Goal: Check status

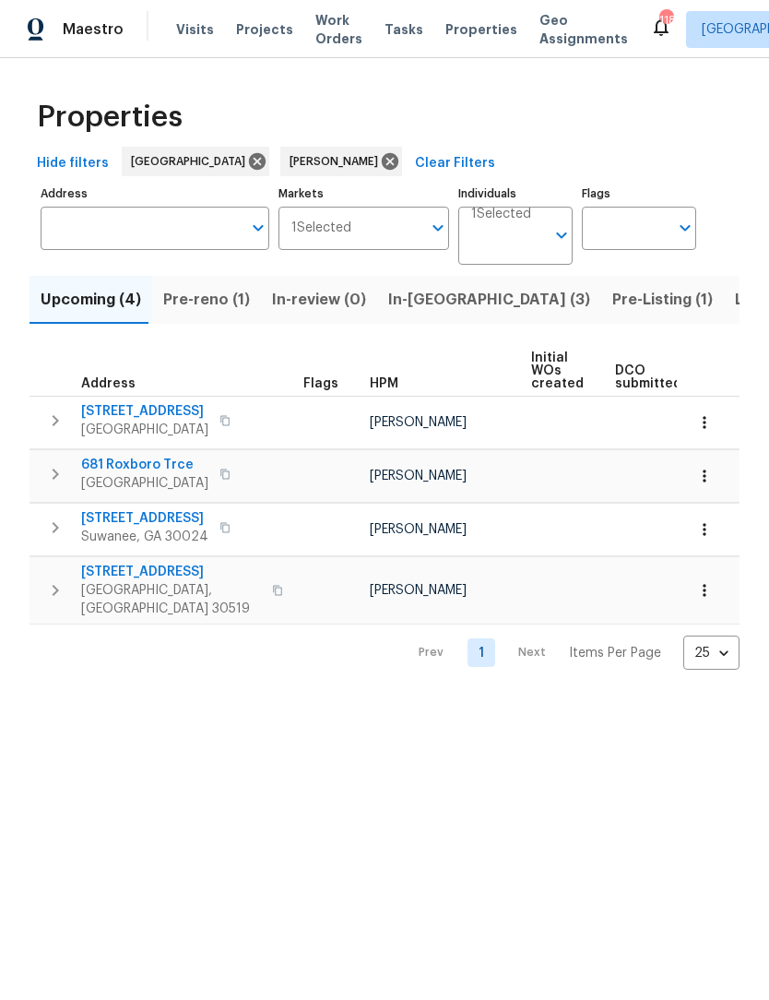
click at [735, 305] on span "Listed (12)" at bounding box center [773, 300] width 76 height 26
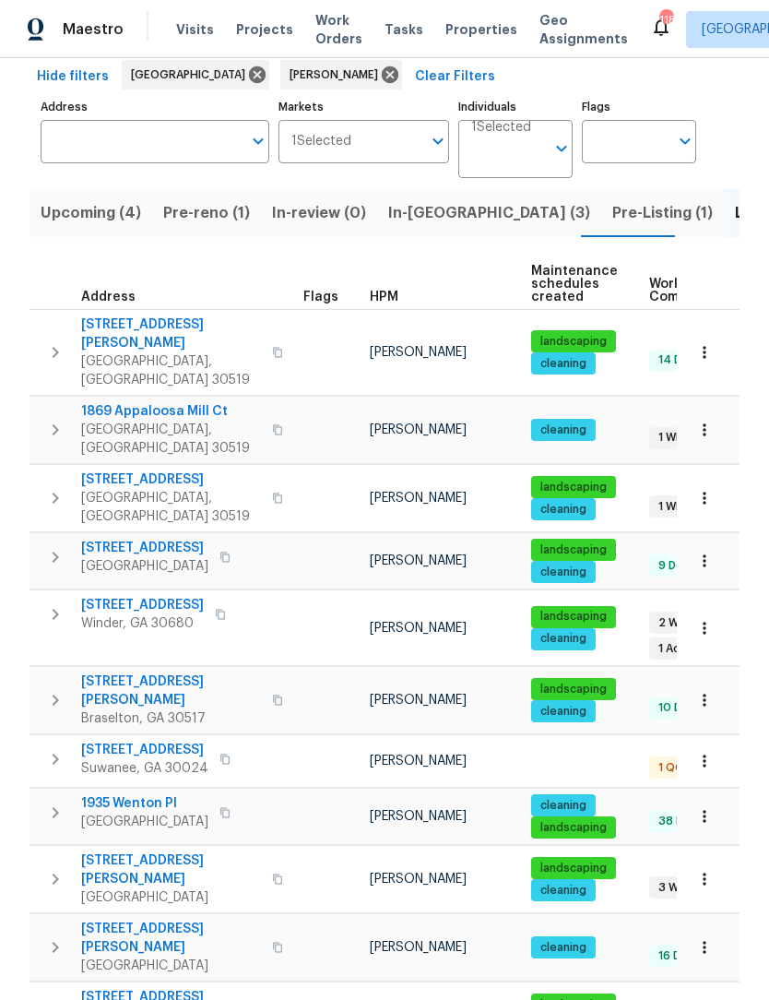
scroll to position [86, 0]
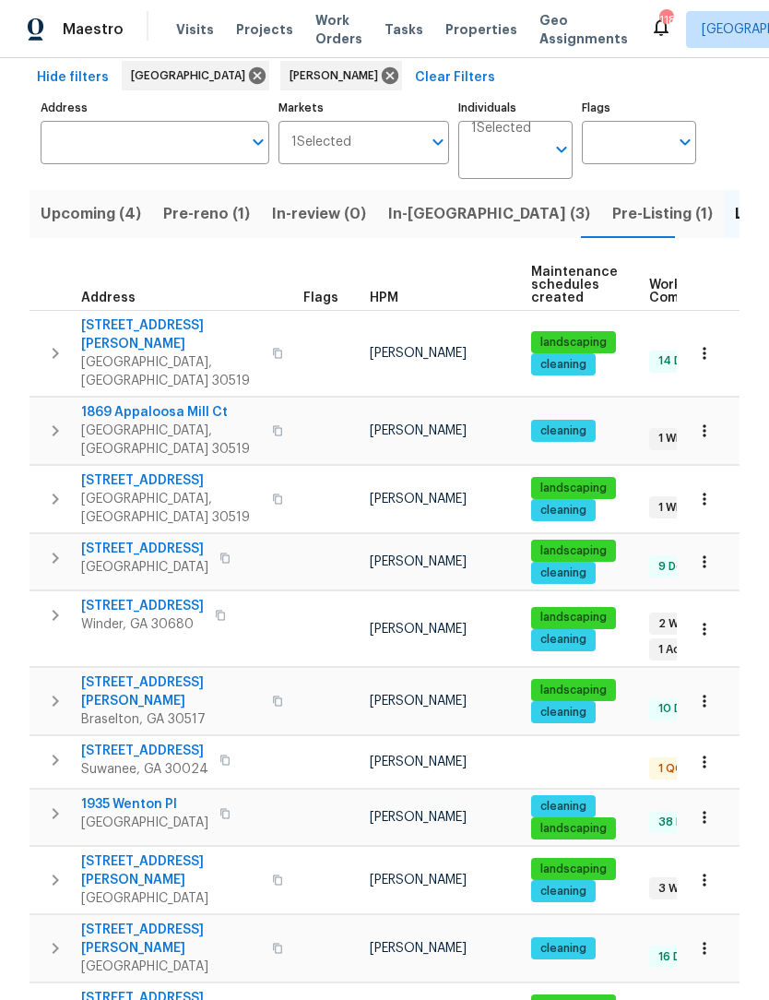
click at [706, 623] on icon "button" at bounding box center [704, 629] width 3 height 12
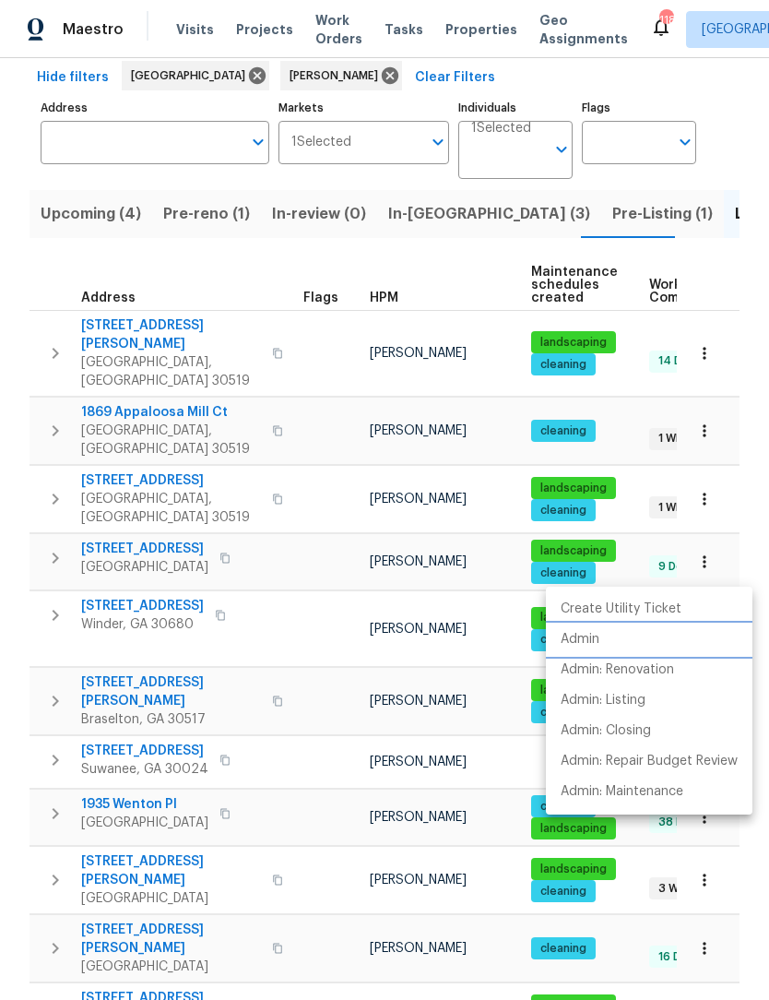
click at [599, 641] on p "Admin" at bounding box center [580, 639] width 39 height 19
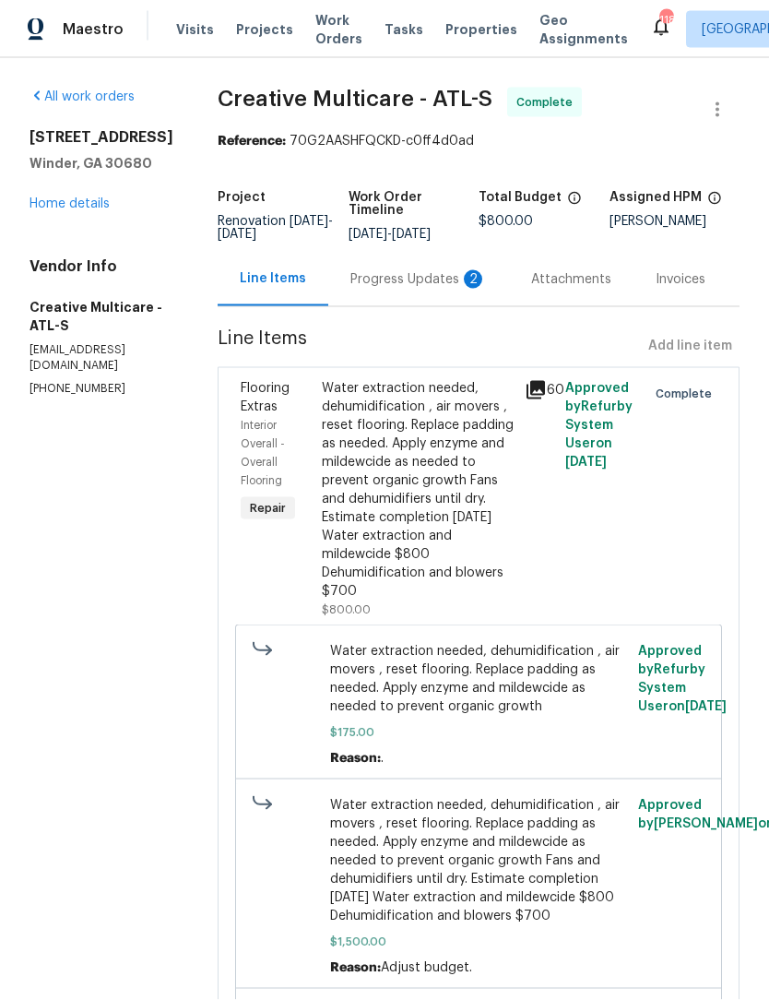
click at [306, 269] on div "Line Items" at bounding box center [273, 278] width 66 height 18
click at [705, 270] on div "Invoices" at bounding box center [681, 279] width 50 height 18
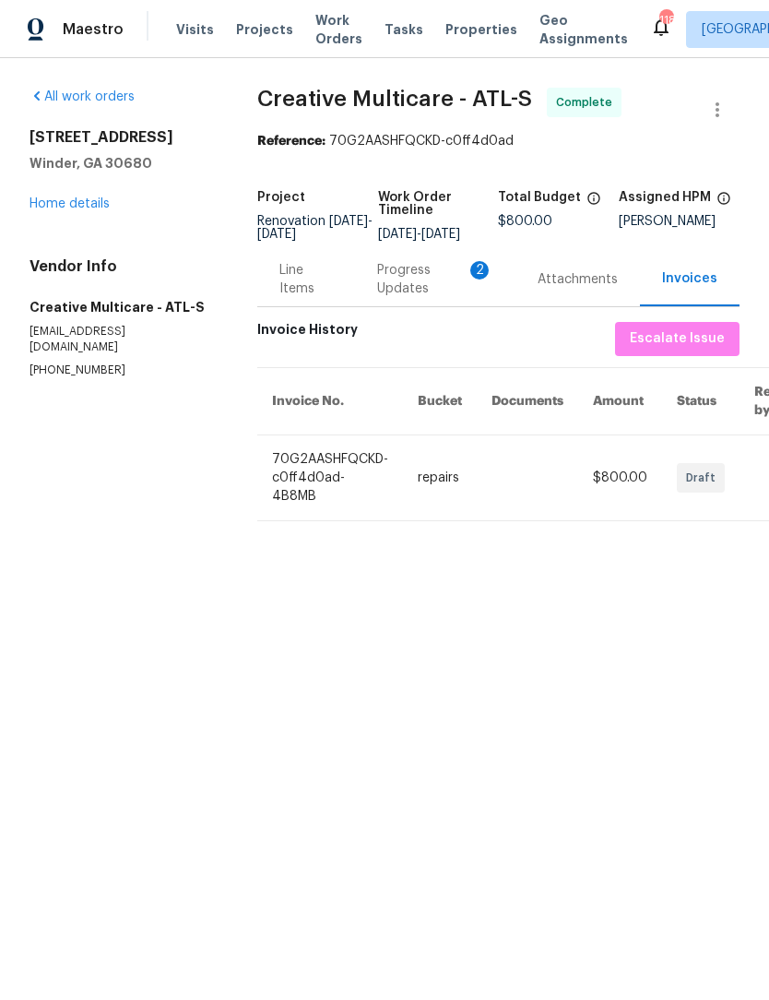
click at [710, 477] on span "Draft" at bounding box center [704, 477] width 37 height 18
click at [428, 492] on td "repairs" at bounding box center [440, 477] width 74 height 86
click at [428, 293] on div "Progress Updates 2" at bounding box center [435, 279] width 116 height 37
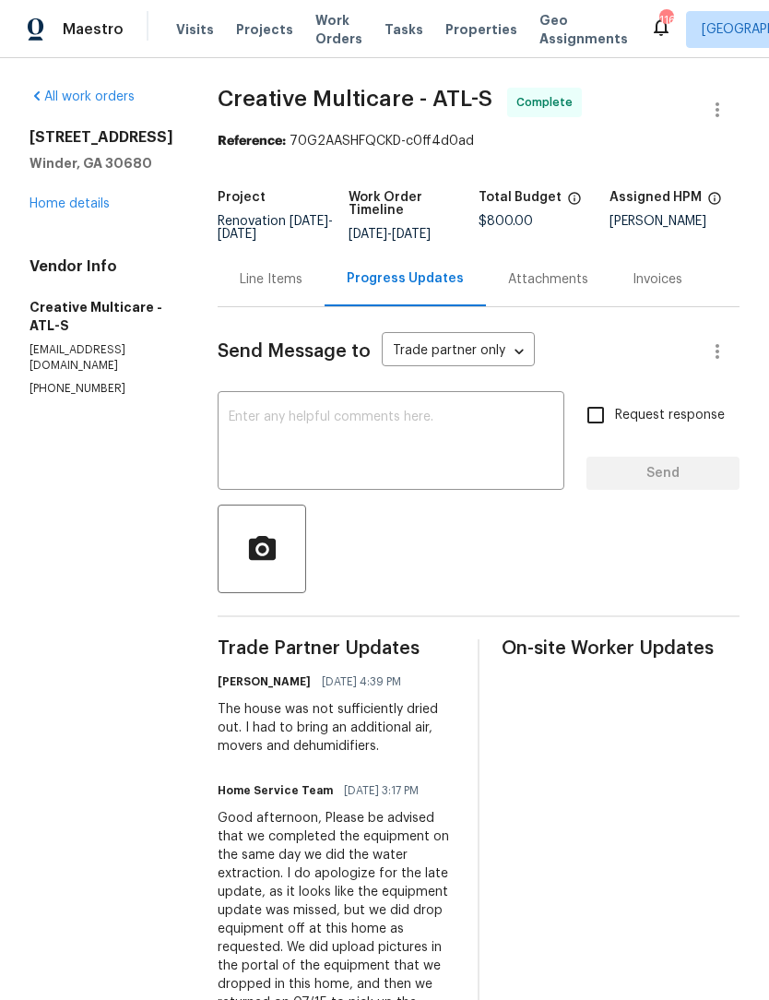
click at [295, 281] on div "Line Items" at bounding box center [271, 279] width 63 height 18
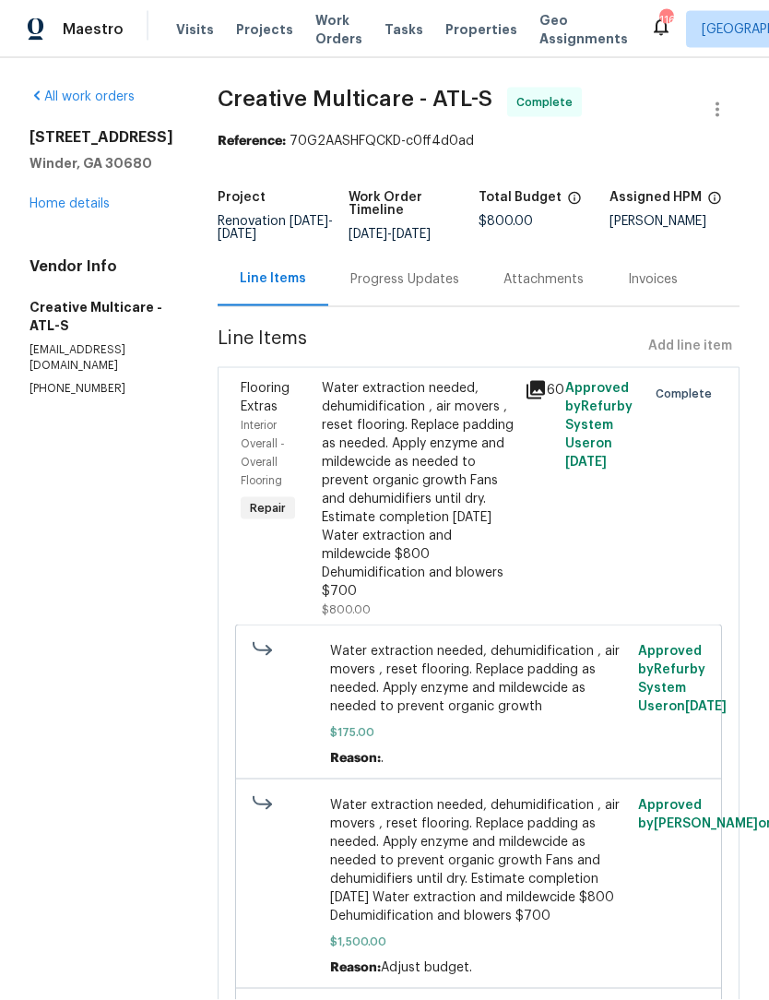
click at [34, 475] on section "All work orders 532 Hemlock Dr Winder, GA 30680 Home details Vendor Info Creati…" at bounding box center [102, 666] width 144 height 1156
click at [422, 289] on div "Progress Updates" at bounding box center [404, 279] width 109 height 18
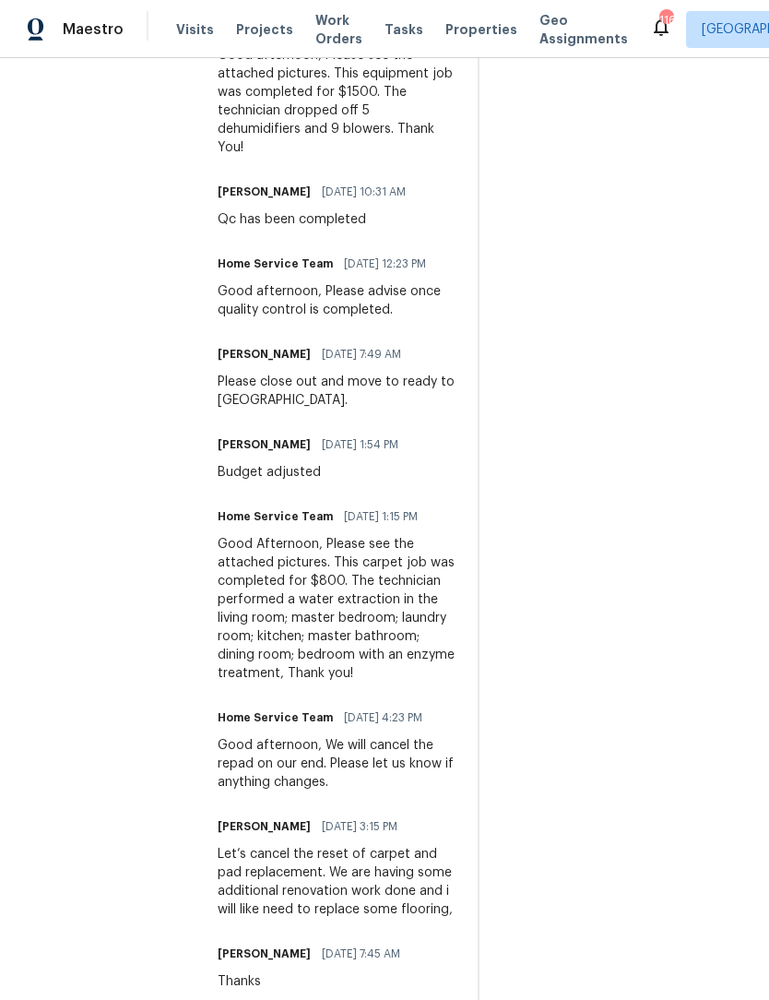
scroll to position [1147, 0]
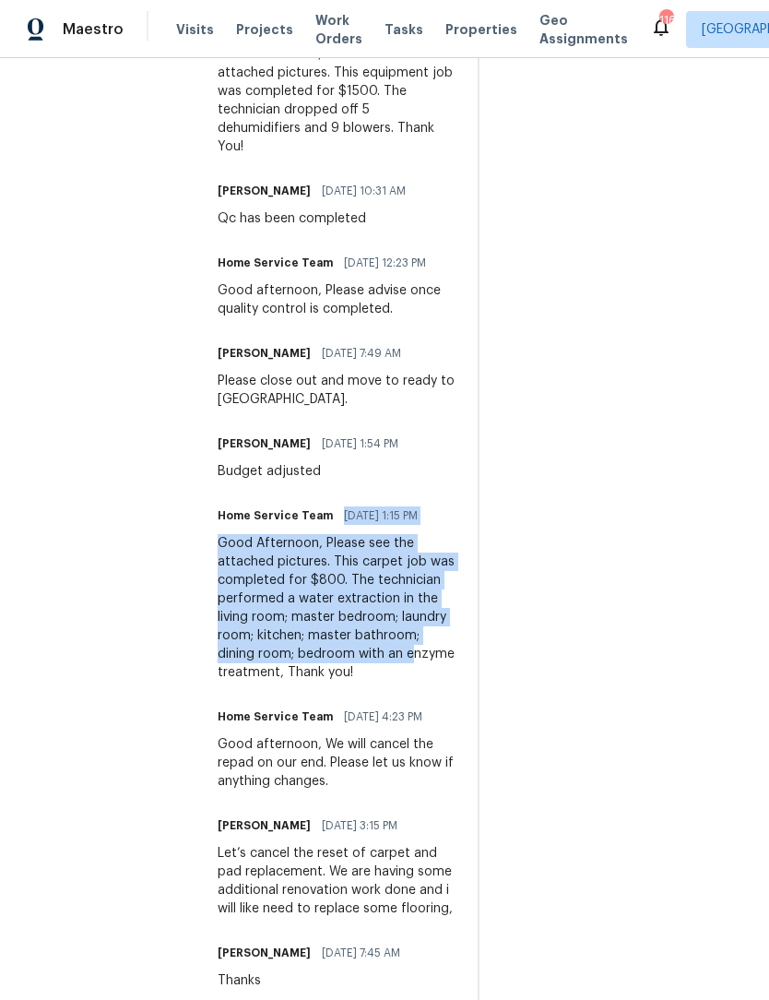
copy div "07/21/2025 1:15 PM Good Afternoon, Please see the attached pictures. This carpe…"
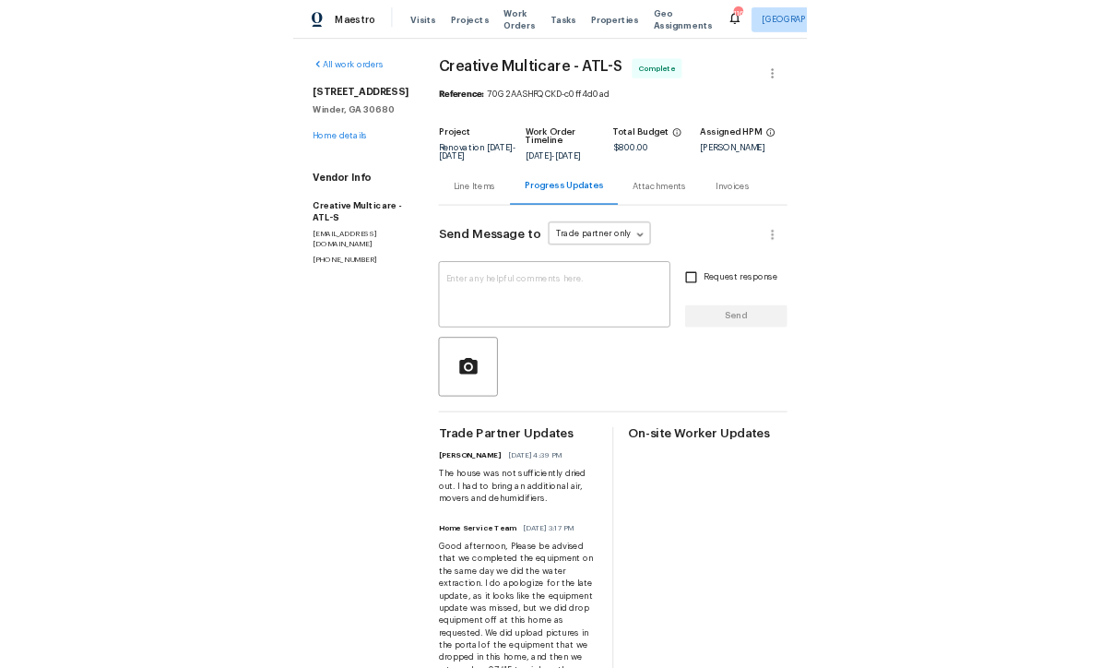
scroll to position [0, 0]
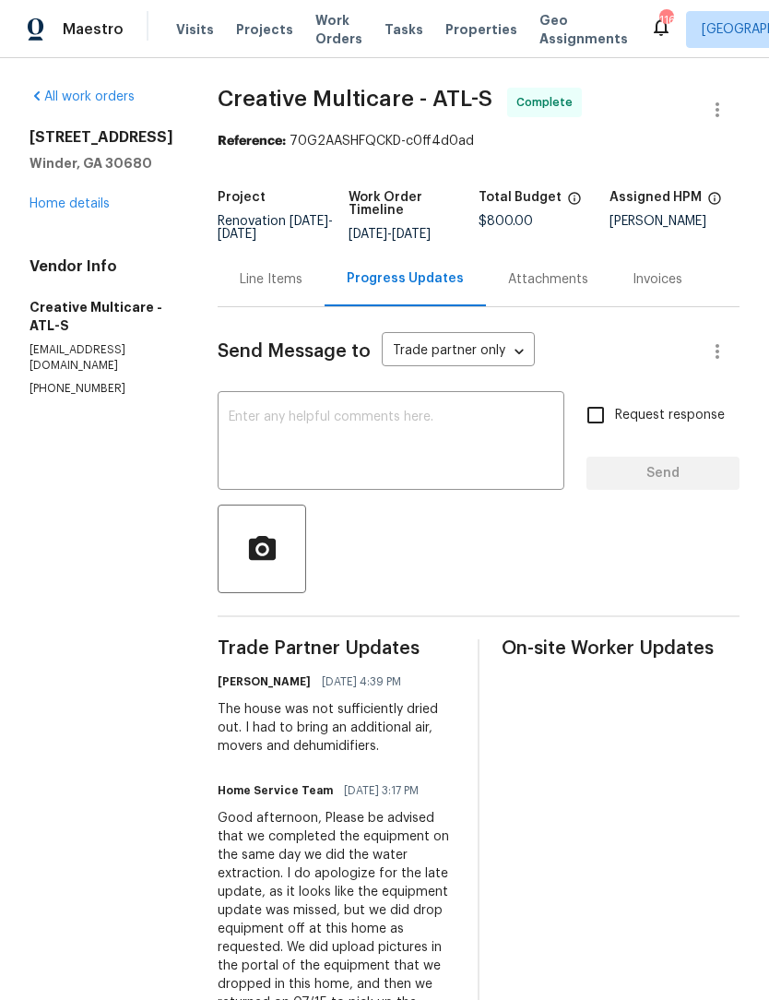
click at [302, 289] on div "Line Items" at bounding box center [271, 279] width 63 height 18
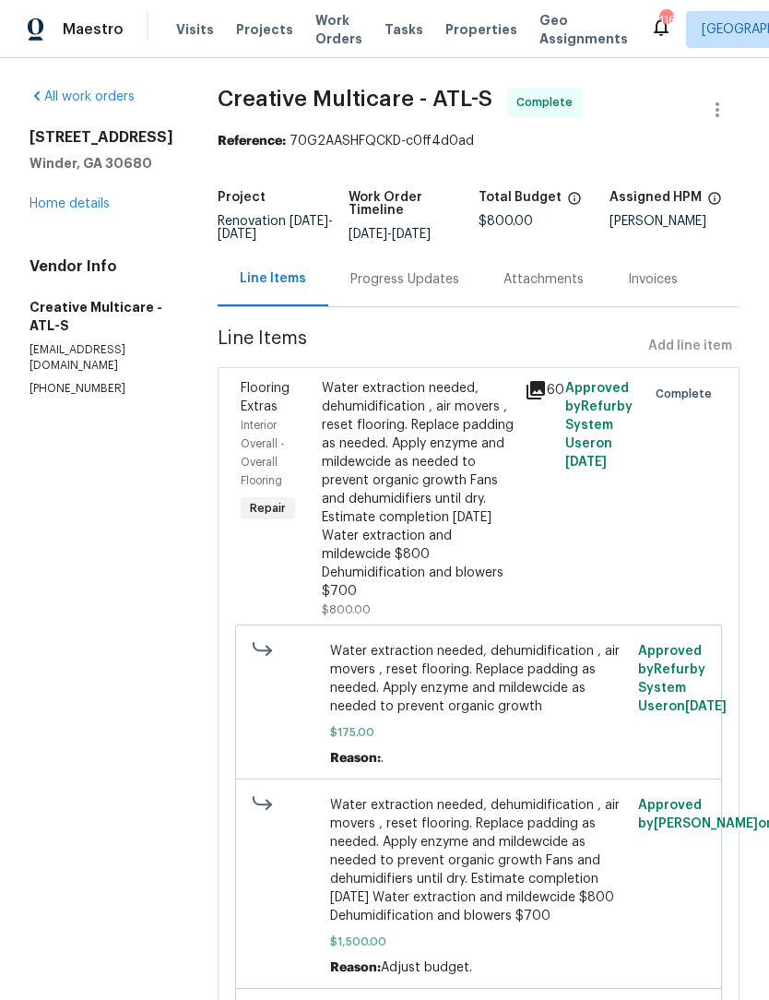
click at [600, 306] on div "Attachments" at bounding box center [543, 279] width 125 height 54
